Goal: Information Seeking & Learning: Learn about a topic

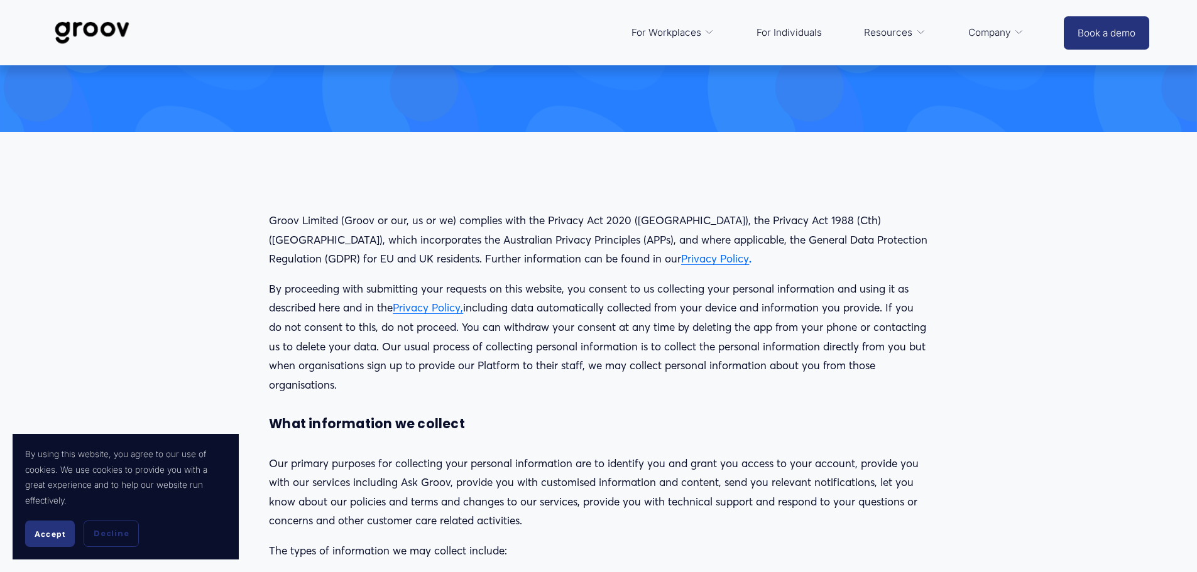
scroll to position [126, 0]
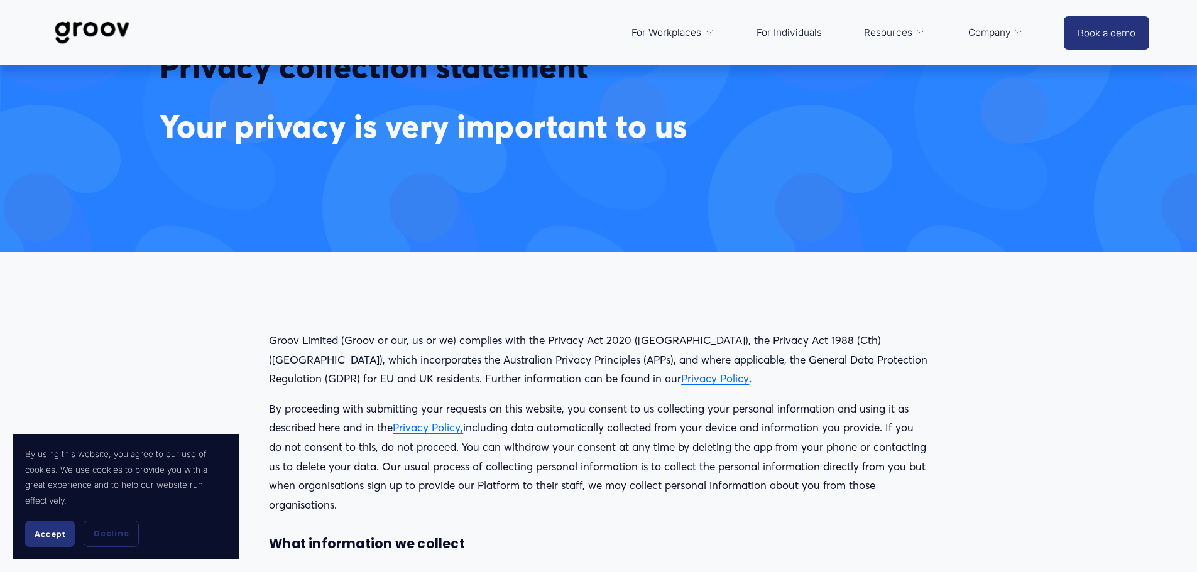
click at [413, 427] on link "Privacy Policy," at bounding box center [428, 427] width 70 height 13
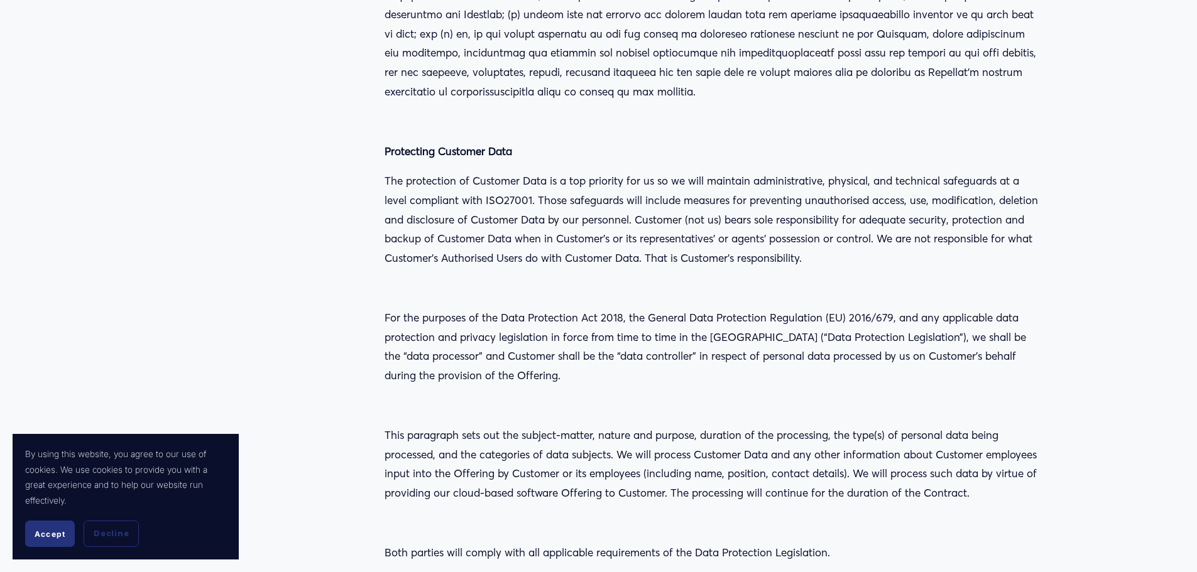
scroll to position [4524, 0]
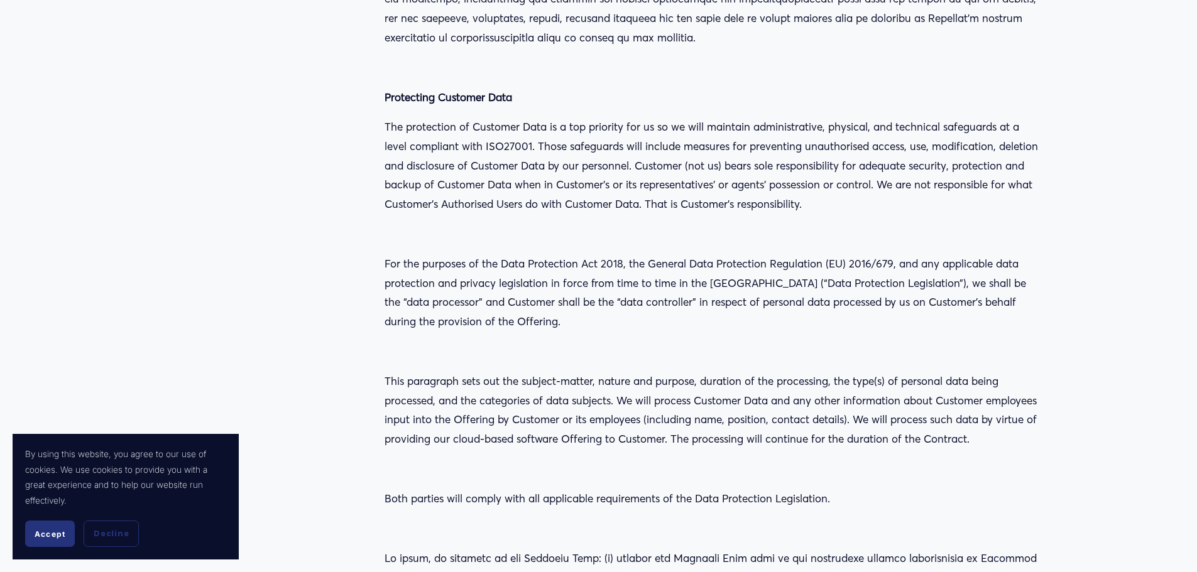
click at [620, 158] on p "The protection of Customer Data is a top priority for us so we will maintain ad…" at bounding box center [711, 166] width 653 height 96
click at [505, 130] on p "The protection of Customer Data is a top priority for us so we will maintain ad…" at bounding box center [711, 166] width 653 height 96
copy p "ISO27001"
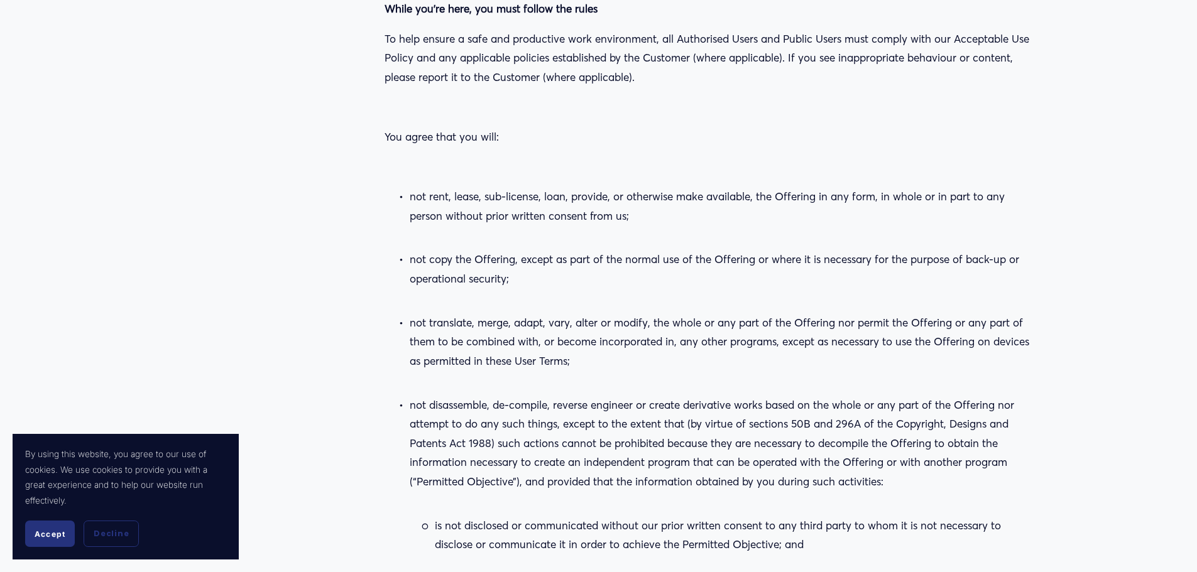
scroll to position [13133, 0]
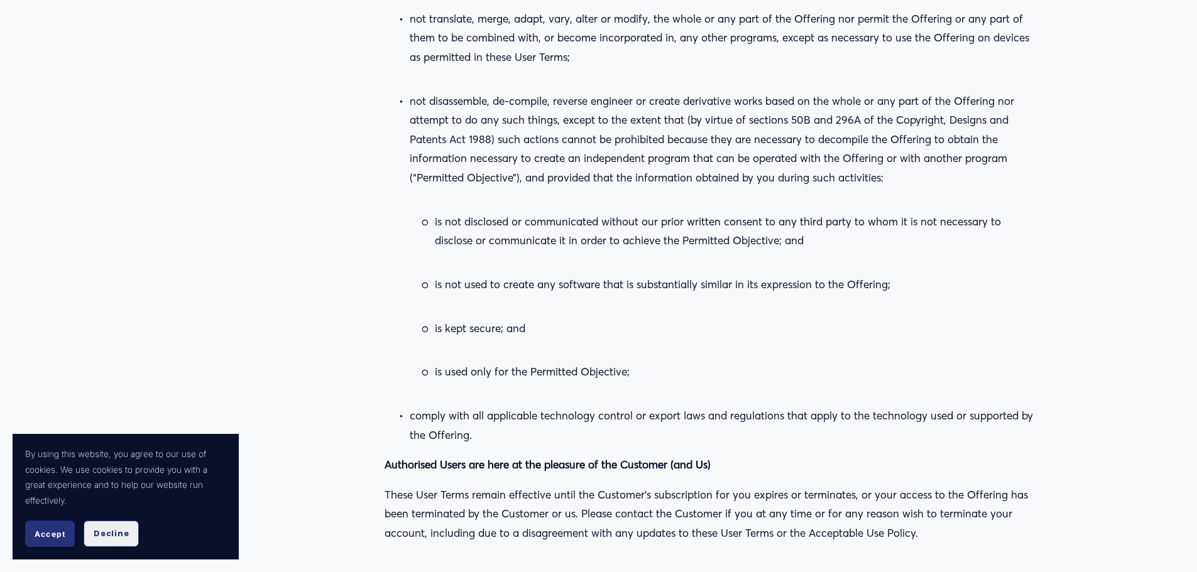
click at [128, 537] on button "Decline" at bounding box center [111, 534] width 55 height 26
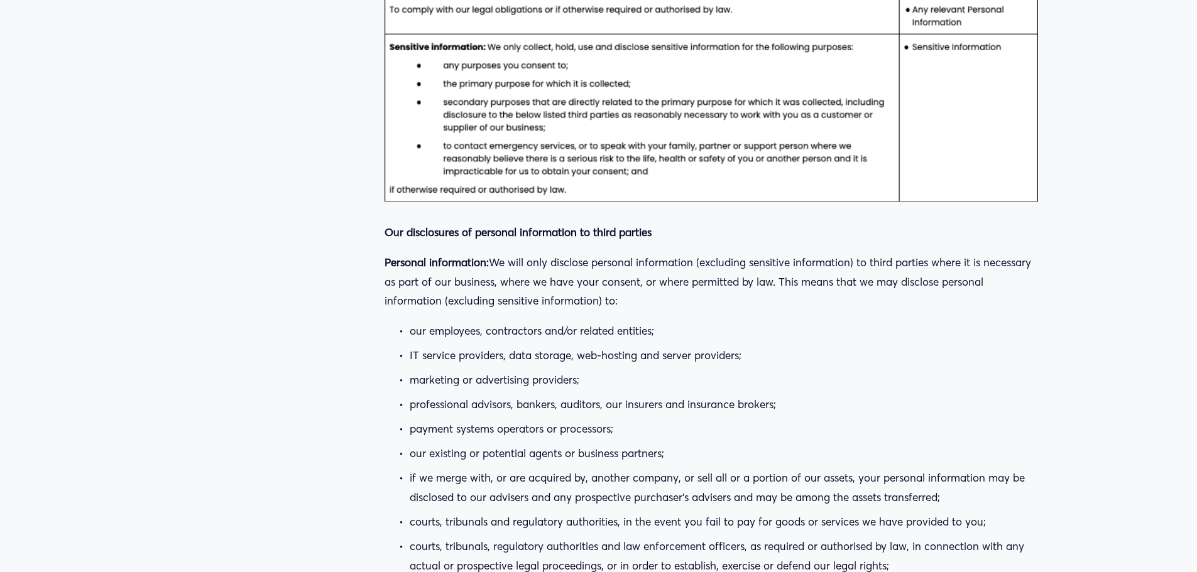
scroll to position [18285, 0]
click at [863, 468] on p "if we merge with, or are acquired by, another company, or sell all or a portion…" at bounding box center [724, 487] width 628 height 38
click at [528, 321] on ul "our employees, contractors and/or related entities; IT service providers, data …" at bounding box center [711, 472] width 653 height 303
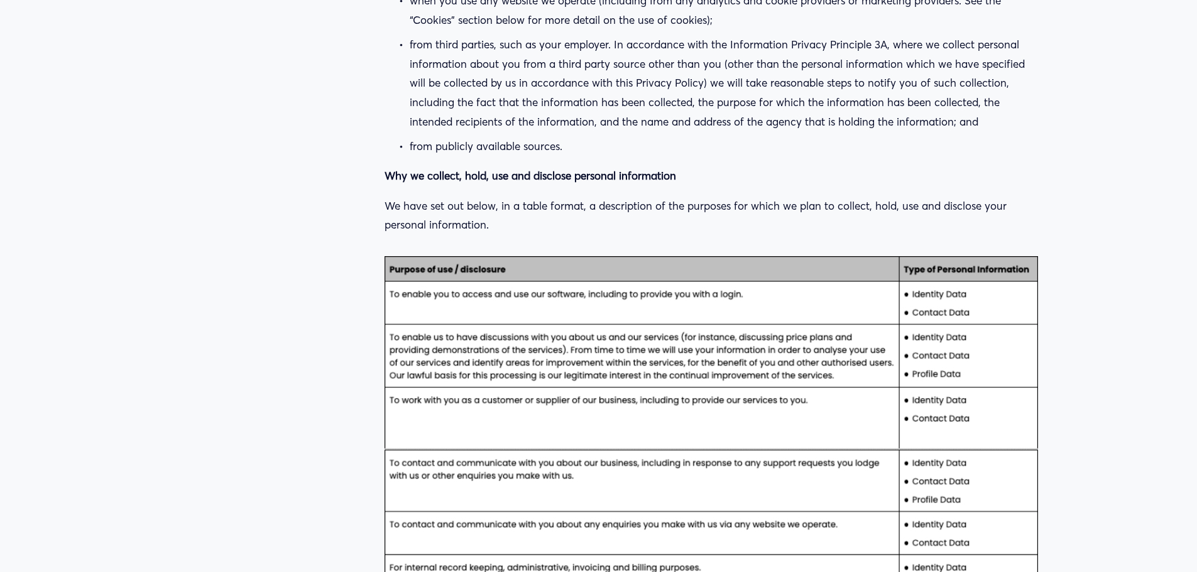
scroll to position [17091, 0]
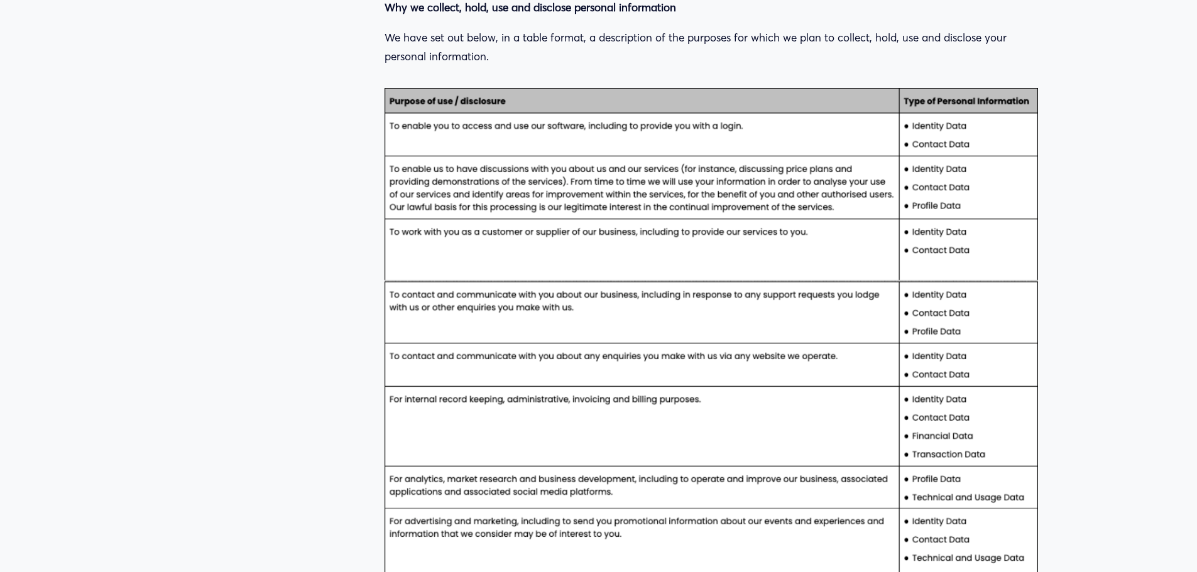
scroll to position [17517, 0]
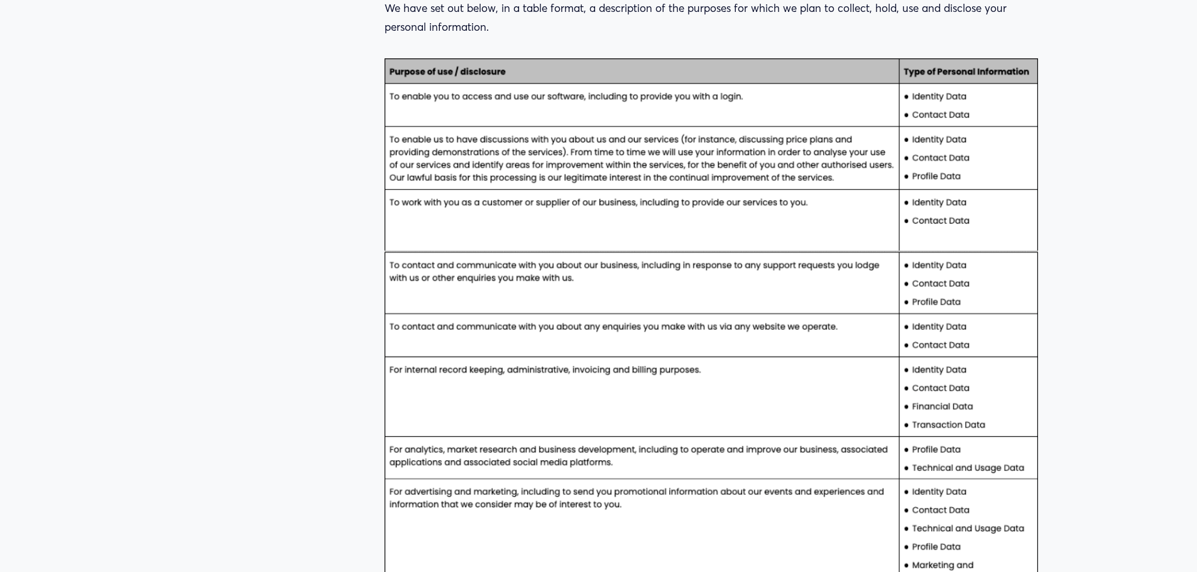
drag, startPoint x: 593, startPoint y: 389, endPoint x: 486, endPoint y: 380, distance: 106.6
click at [486, 380] on div at bounding box center [711, 513] width 653 height 910
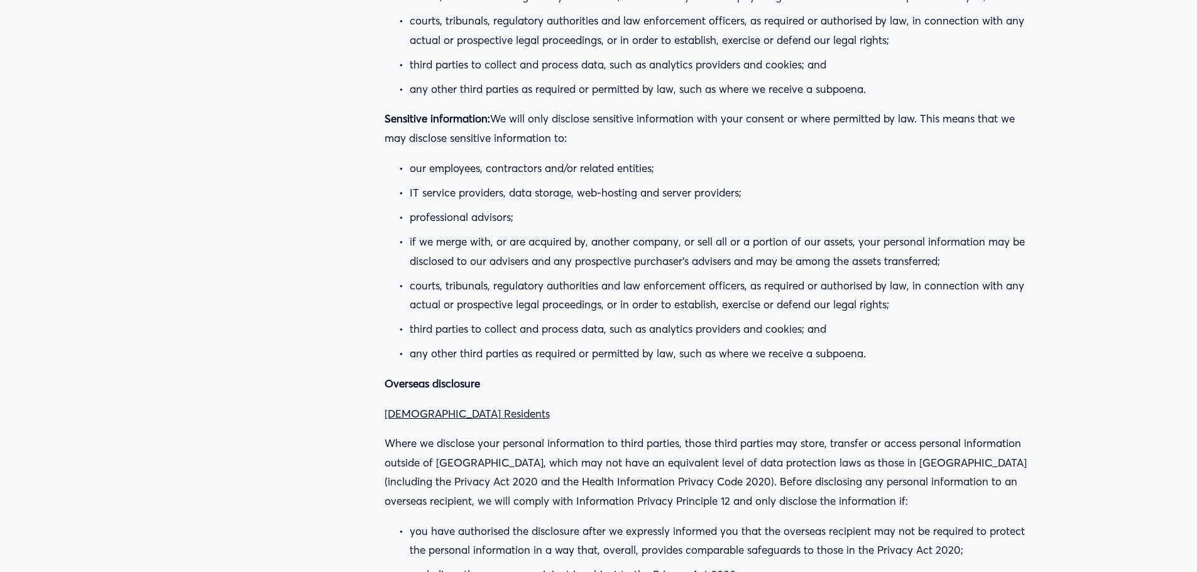
scroll to position [18963, 0]
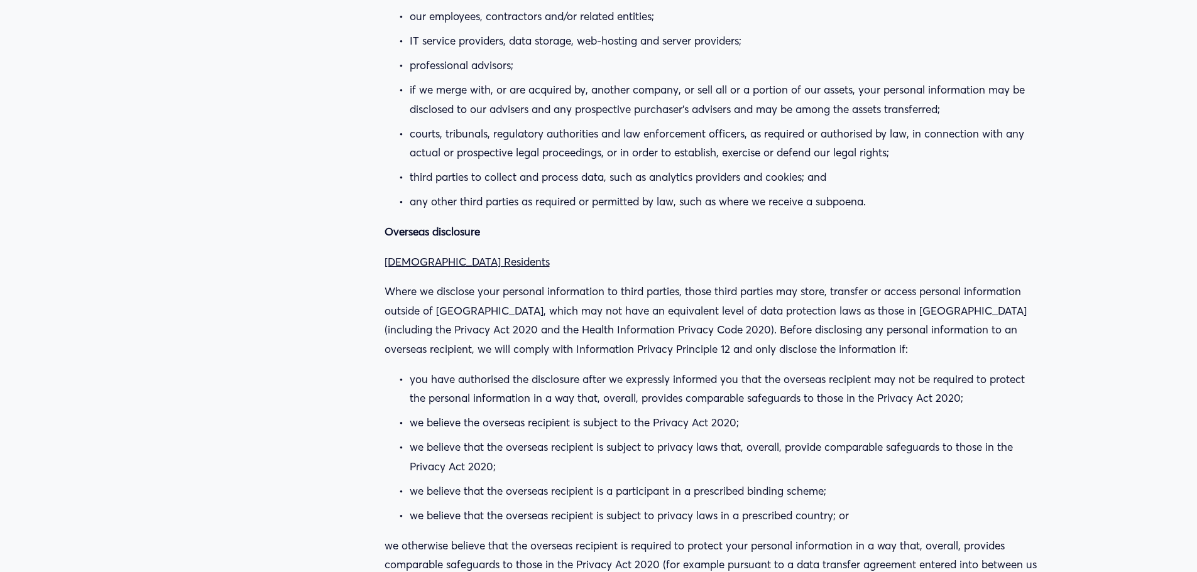
click at [457, 537] on p "we otherwise believe that the overseas recipient is required to protect your pe…" at bounding box center [711, 566] width 653 height 58
click at [708, 413] on p "we believe the overseas recipient is subject to the Privacy Act 2020;" at bounding box center [724, 422] width 628 height 19
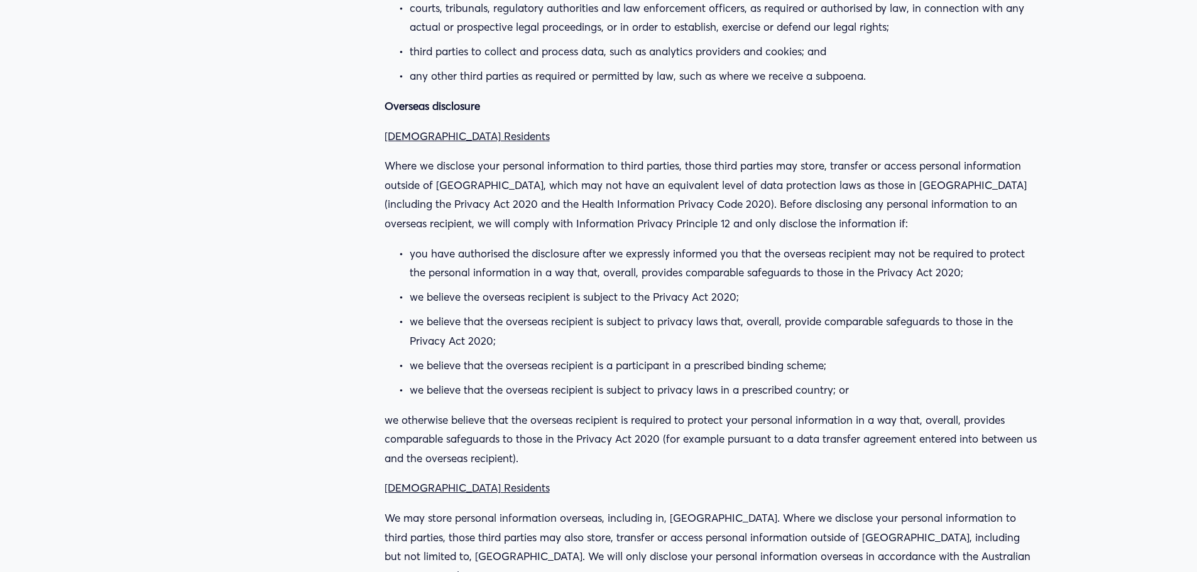
scroll to position [19026, 0]
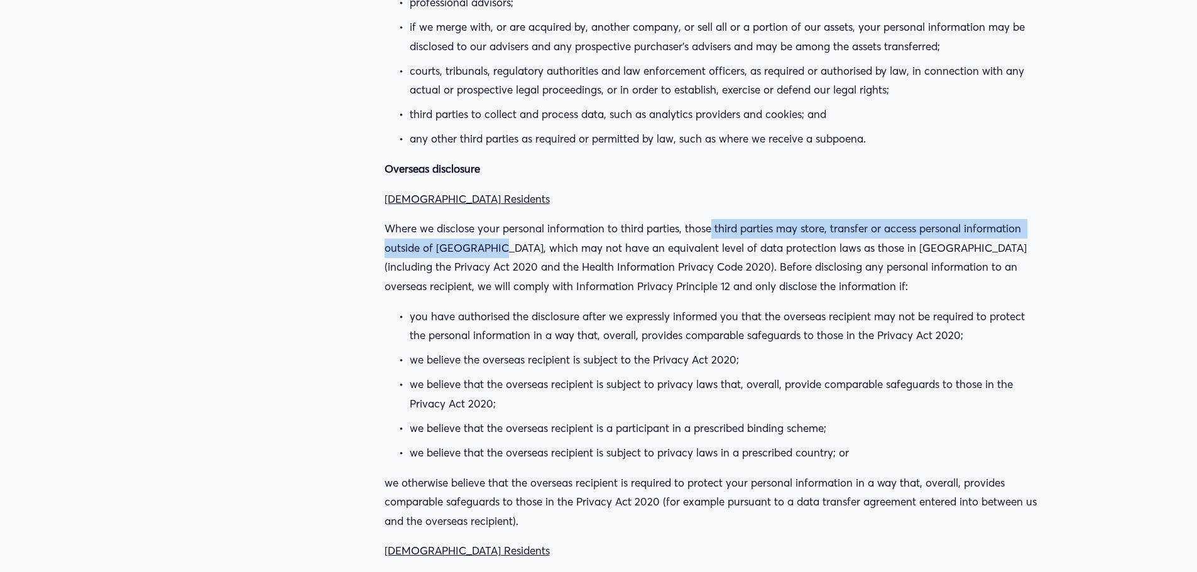
drag, startPoint x: 713, startPoint y: 113, endPoint x: 502, endPoint y: 137, distance: 212.5
click at [502, 219] on p "Where we disclose your personal information to third parties, those third parti…" at bounding box center [711, 257] width 653 height 77
copy p "third parties may store, transfer or access personal information outside of New…"
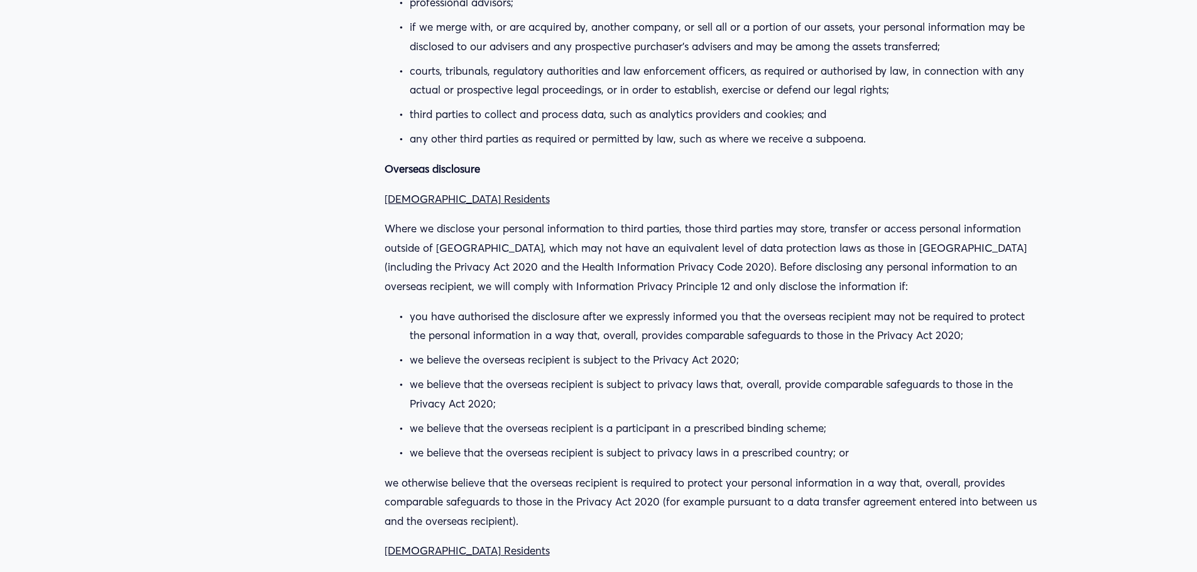
drag, startPoint x: 710, startPoint y: 153, endPoint x: 710, endPoint y: 160, distance: 7.5
click at [710, 219] on p "Where we disclose your personal information to third parties, those third parti…" at bounding box center [711, 257] width 653 height 77
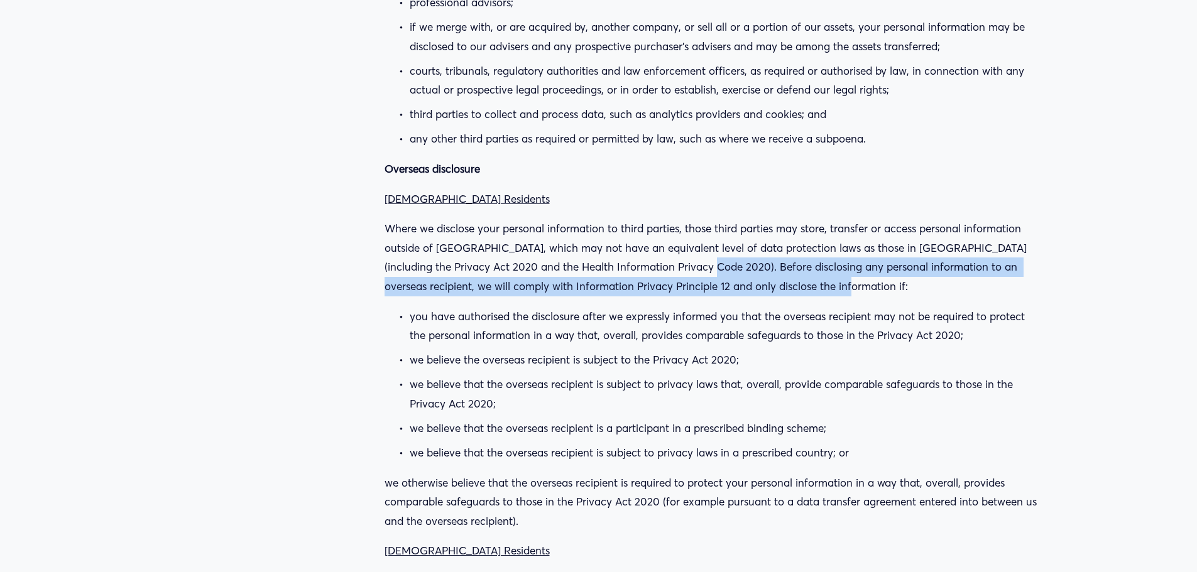
drag, startPoint x: 709, startPoint y: 150, endPoint x: 861, endPoint y: 167, distance: 152.9
click at [861, 219] on p "Where we disclose your personal information to third parties, those third parti…" at bounding box center [711, 257] width 653 height 77
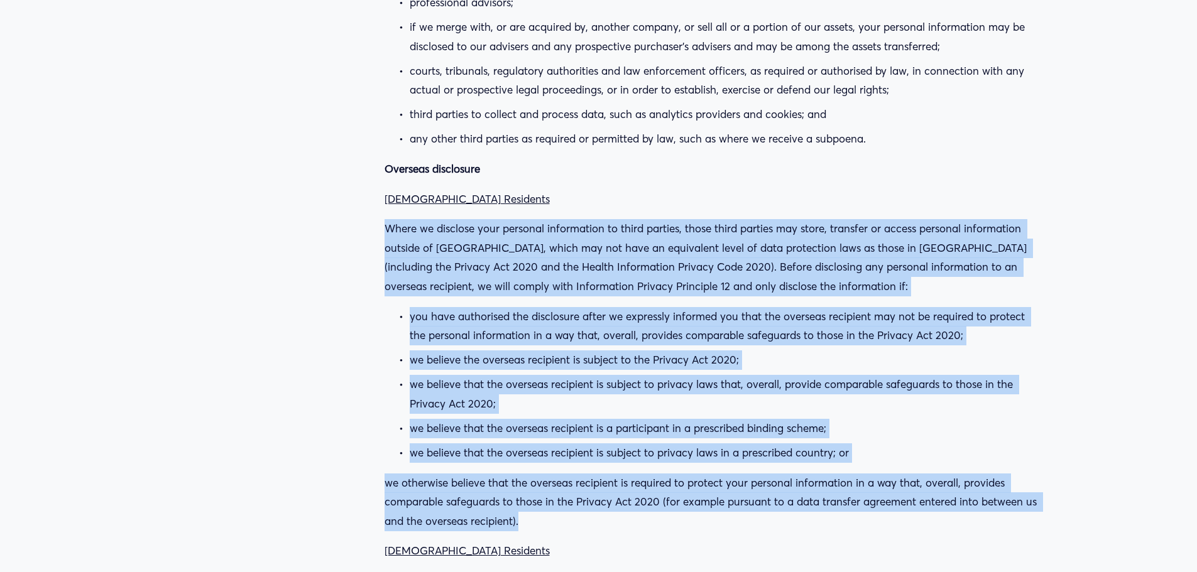
drag, startPoint x: 371, startPoint y: 116, endPoint x: 529, endPoint y: 408, distance: 331.5
copy div "Where we disclose your personal information to third parties, those third parti…"
click at [694, 307] on p "you have authorised the disclosure after we expressly informed you that the ove…" at bounding box center [724, 326] width 628 height 38
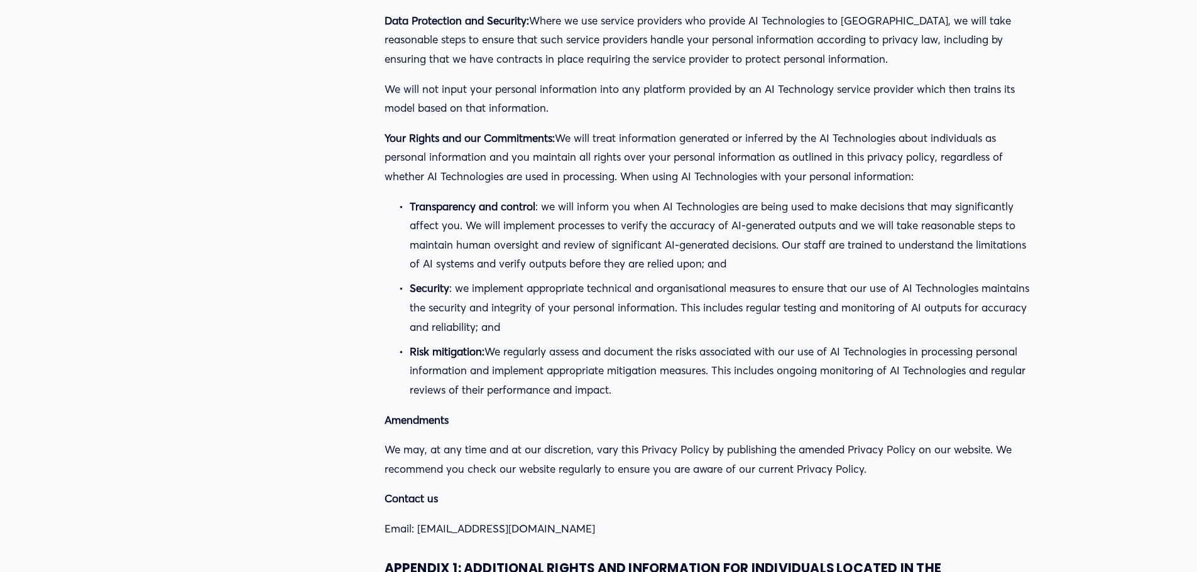
scroll to position [21908, 0]
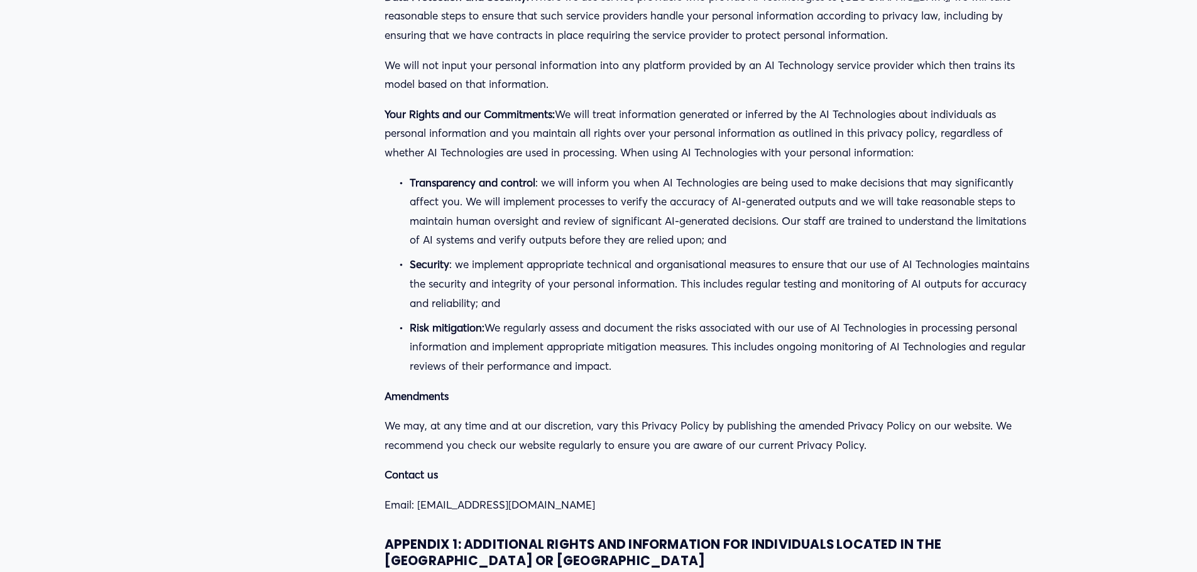
click at [702, 496] on p "Email: support@groovnow.com" at bounding box center [711, 505] width 653 height 19
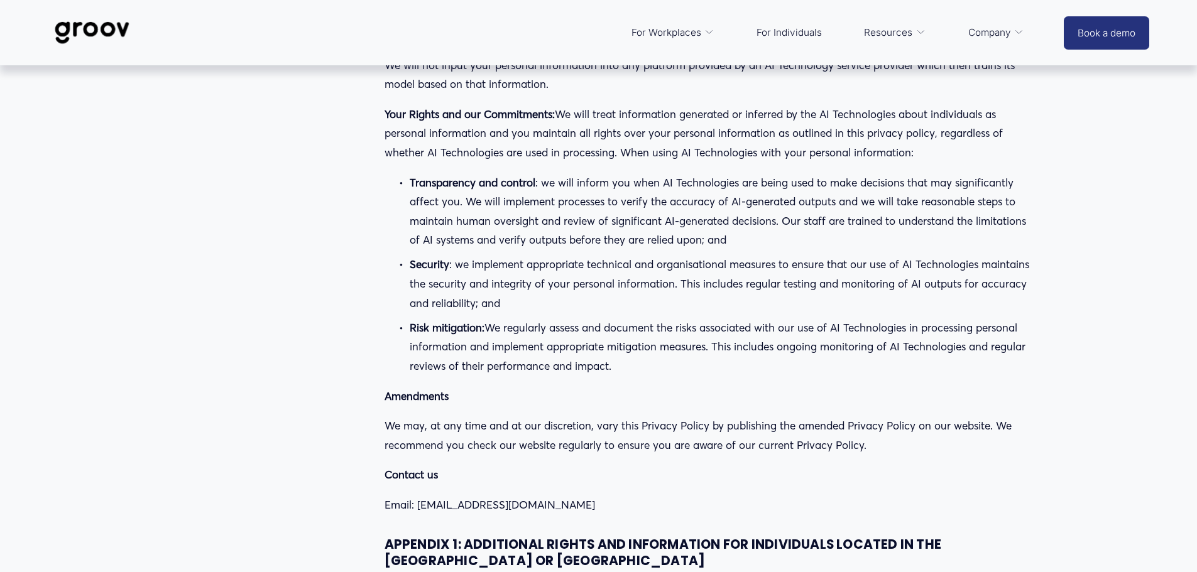
scroll to position [20945, 0]
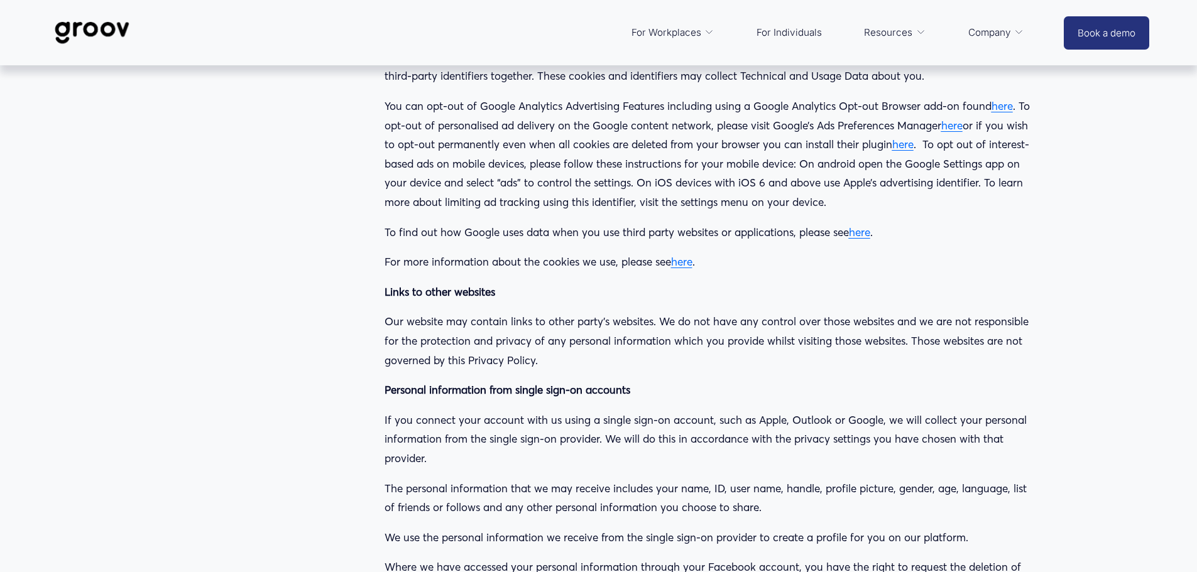
click at [641, 411] on p "If you connect your account with us using a single sign-on account, such as App…" at bounding box center [711, 440] width 653 height 58
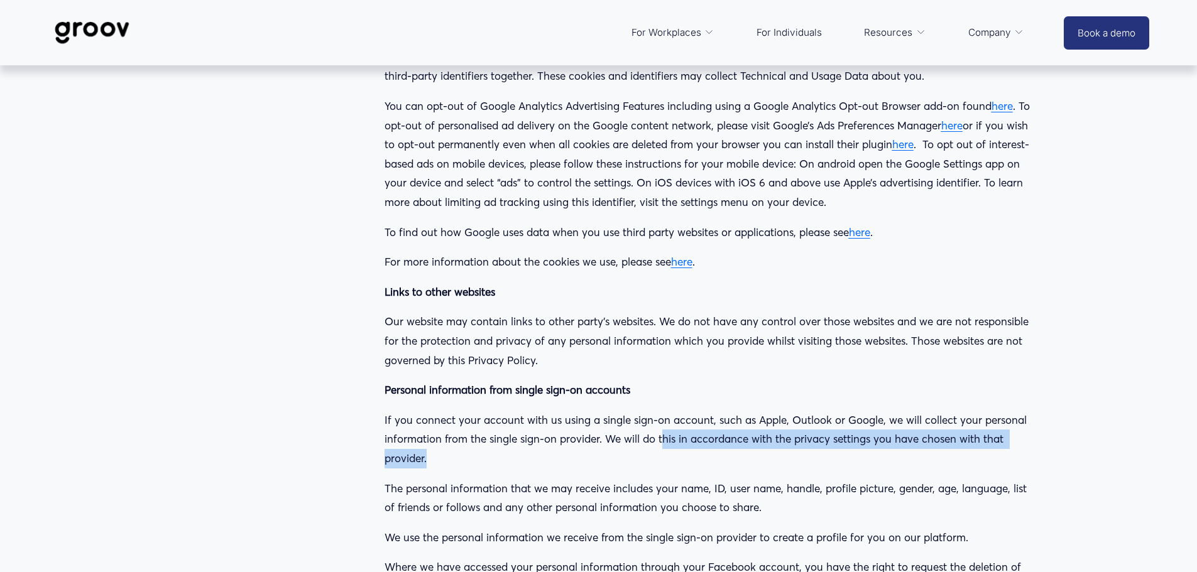
drag, startPoint x: 660, startPoint y: 306, endPoint x: 427, endPoint y: 325, distance: 233.9
click at [427, 411] on p "If you connect your account with us using a single sign-on account, such as App…" at bounding box center [711, 440] width 653 height 58
copy p "his in accordance with the privacy settings you have chosen with that provider."
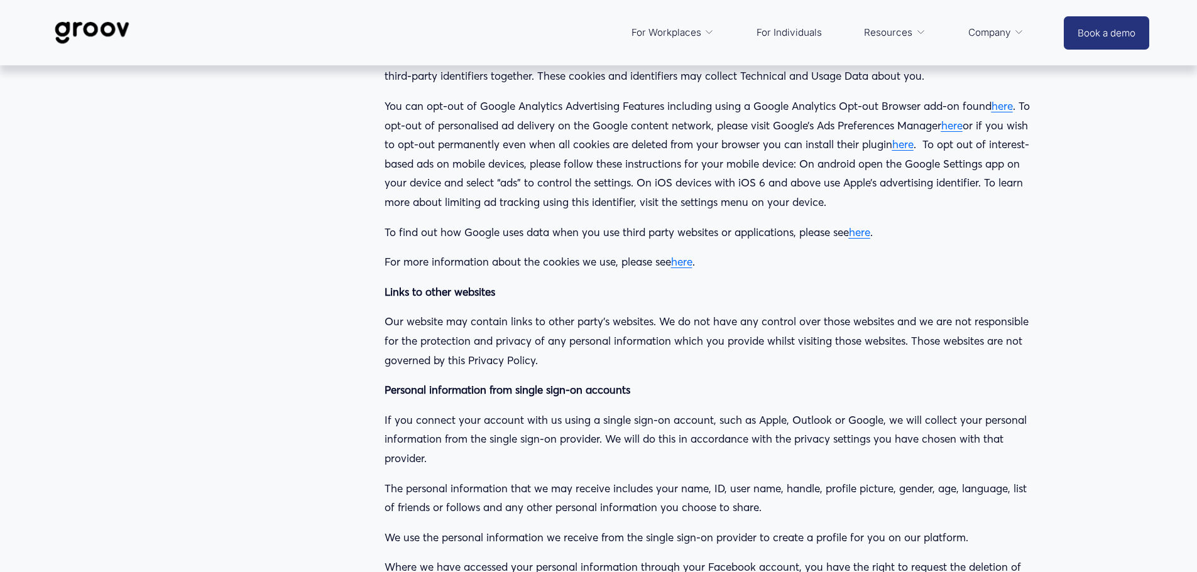
click at [457, 411] on p "If you connect your account with us using a single sign-on account, such as App…" at bounding box center [711, 440] width 653 height 58
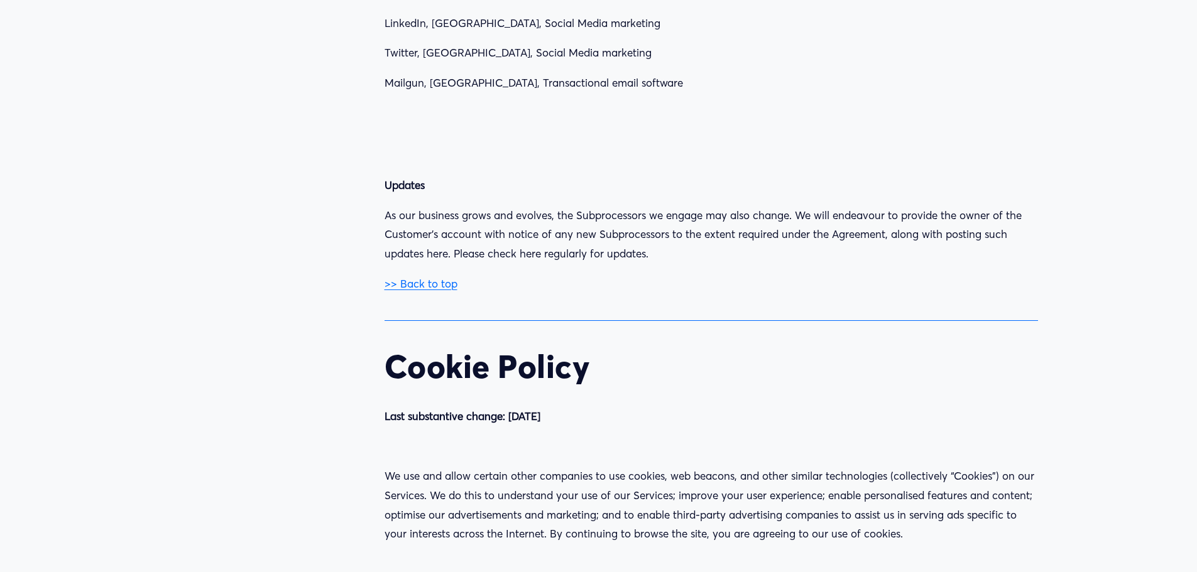
scroll to position [25745, 0]
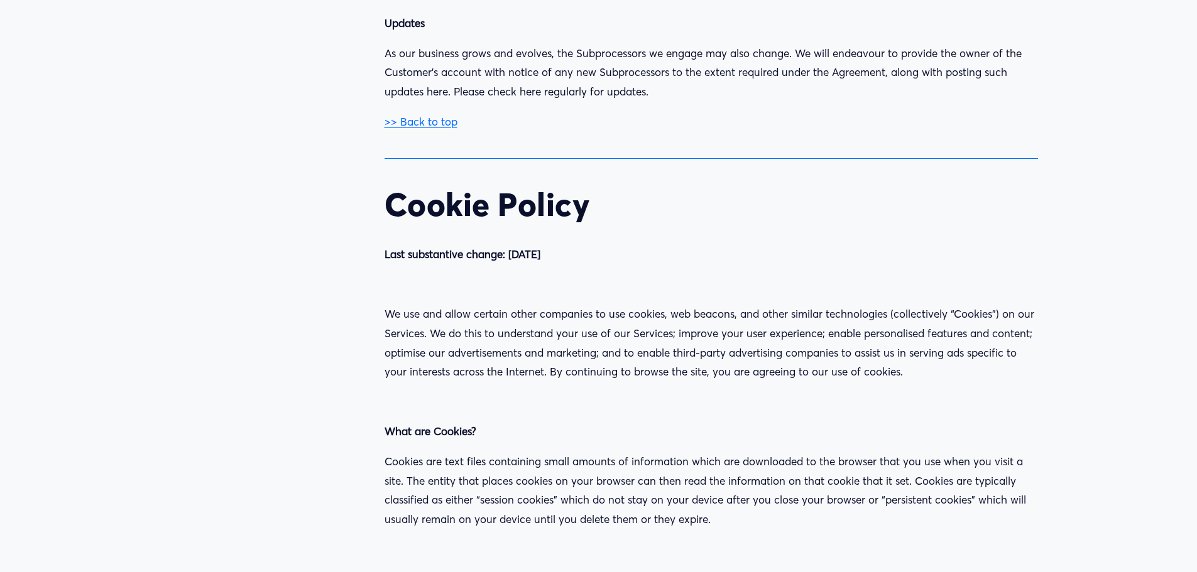
click at [450, 305] on p "We use and allow certain other companies to use cookies, web beacons, and other…" at bounding box center [711, 343] width 653 height 77
click at [430, 305] on p "We use and allow certain other companies to use cookies, web beacons, and other…" at bounding box center [711, 343] width 653 height 77
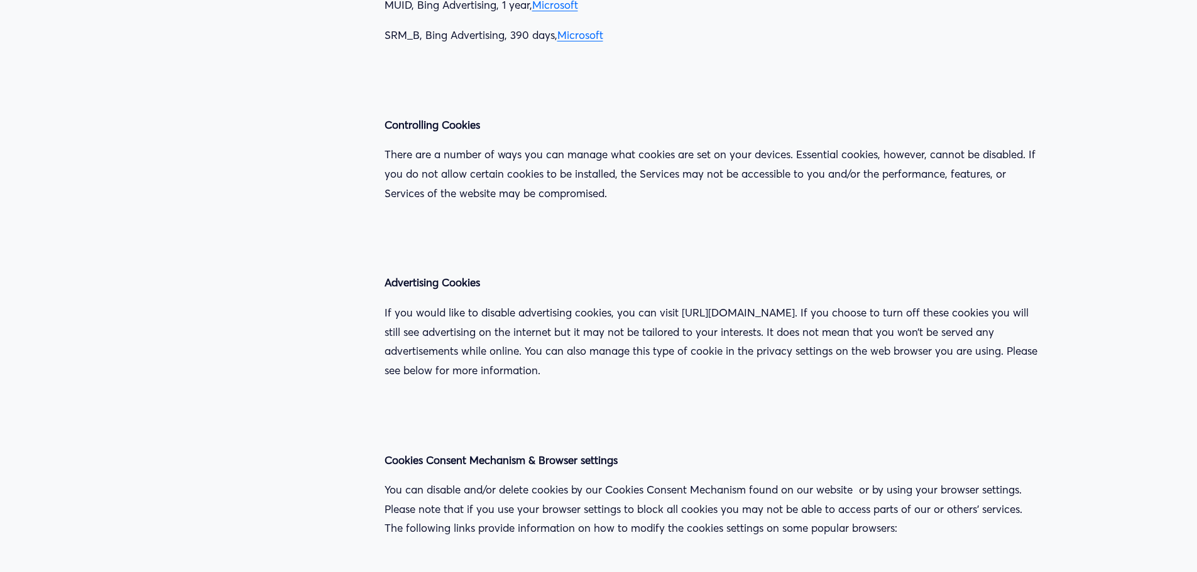
scroll to position [28510, 0]
